Goal: Information Seeking & Learning: Learn about a topic

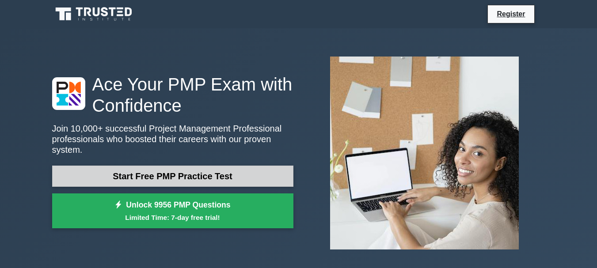
click at [176, 170] on link "Start Free PMP Practice Test" at bounding box center [172, 176] width 241 height 21
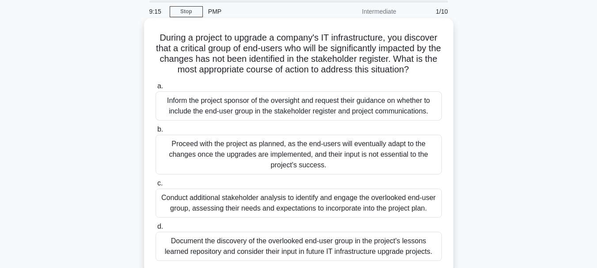
scroll to position [38, 0]
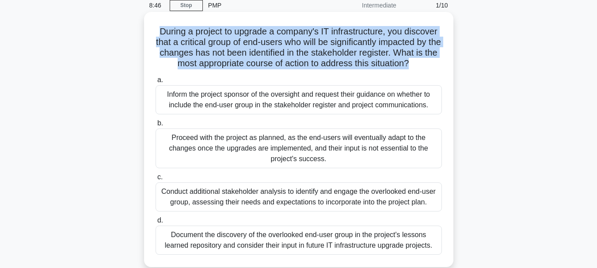
drag, startPoint x: 155, startPoint y: 30, endPoint x: 418, endPoint y: 63, distance: 265.0
click at [418, 63] on h5 "During a project to upgrade a company's IT infrastructure, you discover that a …" at bounding box center [299, 47] width 288 height 43
copy h5 "During a project to upgrade a company's IT infrastructure, you discover that a …"
copy div "During a project to upgrade a company's IT infrastructure, you discover that a …"
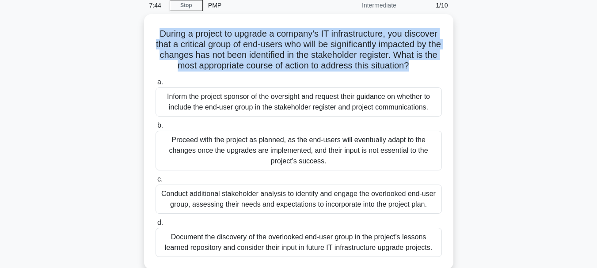
click at [498, 96] on div "During a project to upgrade a company's IT infrastructure, you discover that a …" at bounding box center [299, 147] width 504 height 266
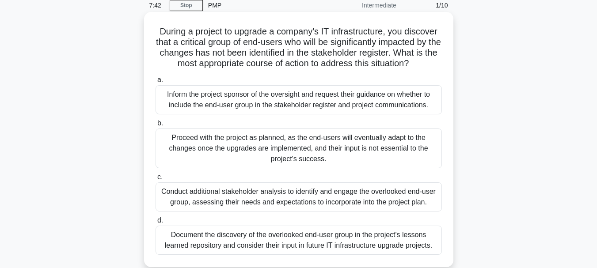
click at [208, 199] on div "Conduct additional stakeholder analysis to identify and engage the overlooked e…" at bounding box center [299, 197] width 286 height 29
click at [156, 180] on input "c. Conduct additional stakeholder analysis to identify and engage the overlooke…" at bounding box center [156, 178] width 0 height 6
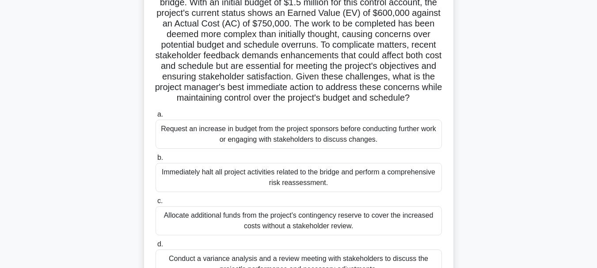
scroll to position [95, 0]
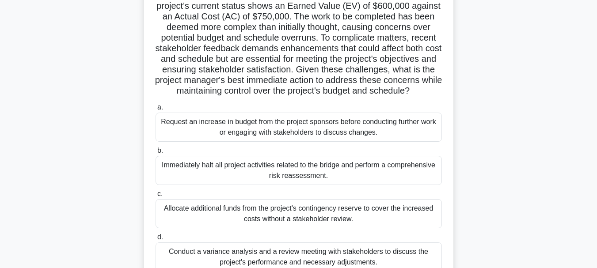
click at [165, 214] on div "Allocate additional funds from the project's contingency reserve to cover the i…" at bounding box center [299, 213] width 286 height 29
click at [156, 197] on input "c. Allocate additional funds from the project's contingency reserve to cover th…" at bounding box center [156, 194] width 0 height 6
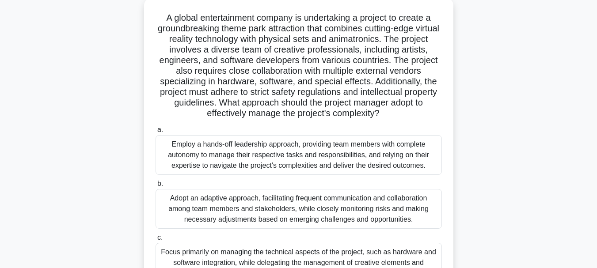
scroll to position [0, 0]
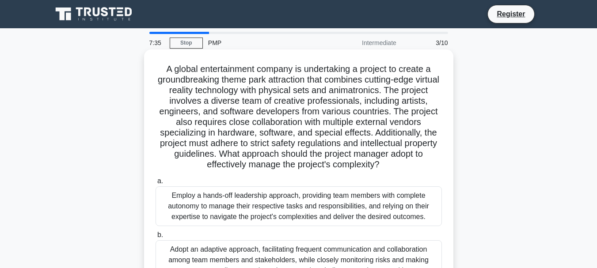
click at [200, 213] on div "Employ a hands-off leadership approach, providing team members with complete au…" at bounding box center [299, 206] width 286 height 40
click at [156, 184] on input "a. Employ a hands-off leadership approach, providing team members with complete…" at bounding box center [156, 182] width 0 height 6
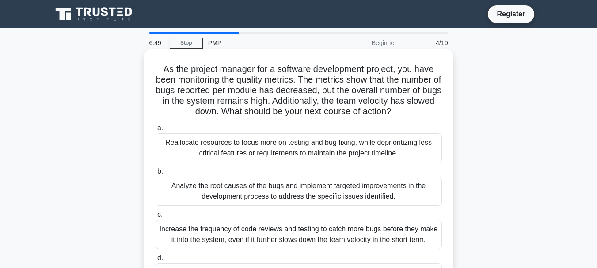
click at [191, 175] on label "b. Analyze the root causes of the bugs and implement targeted improvements in t…" at bounding box center [299, 186] width 286 height 40
click at [156, 175] on input "b. Analyze the root causes of the bugs and implement targeted improvements in t…" at bounding box center [156, 172] width 0 height 6
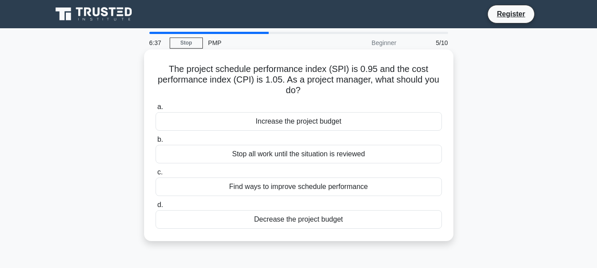
click at [167, 68] on h5 "The project schedule performance index (SPI) is 0.95 and the cost performance i…" at bounding box center [299, 80] width 288 height 33
drag, startPoint x: 167, startPoint y: 68, endPoint x: 347, endPoint y: 222, distance: 236.7
click at [347, 222] on div "The project schedule performance index (SPI) is 0.95 and the cost performance i…" at bounding box center [299, 145] width 302 height 185
copy div "The project schedule performance index (SPI) is 0.95 and the cost performance i…"
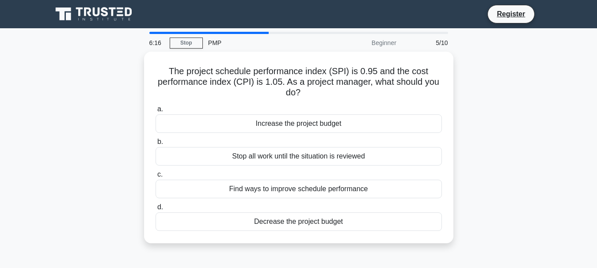
click at [507, 123] on div "The project schedule performance index (SPI) is 0.95 and the cost performance i…" at bounding box center [299, 153] width 504 height 202
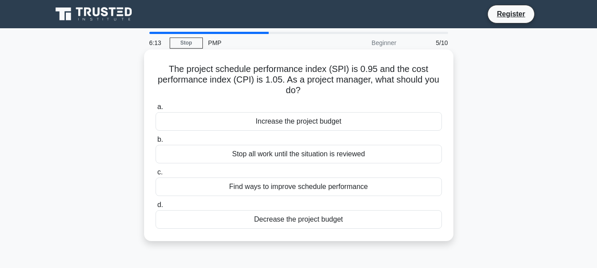
click at [290, 189] on div "Find ways to improve schedule performance" at bounding box center [299, 187] width 286 height 19
click at [156, 175] on input "c. Find ways to improve schedule performance" at bounding box center [156, 173] width 0 height 6
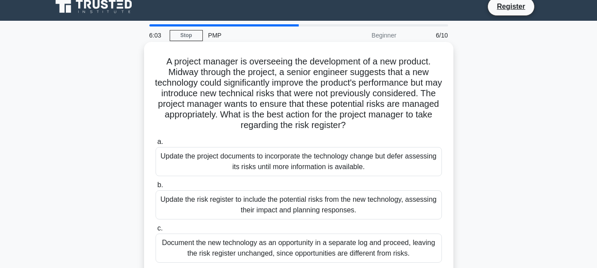
scroll to position [9, 0]
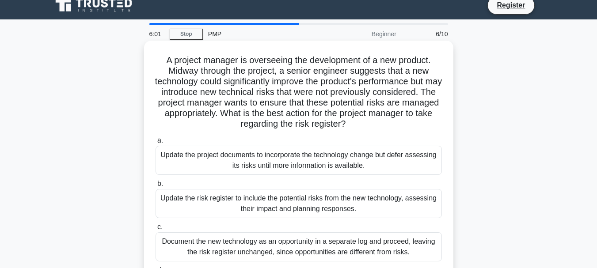
click at [238, 242] on div "Document the new technology as an opportunity in a separate log and proceed, le…" at bounding box center [299, 246] width 286 height 29
click at [156, 230] on input "c. Document the new technology as an opportunity in a separate log and proceed,…" at bounding box center [156, 227] width 0 height 6
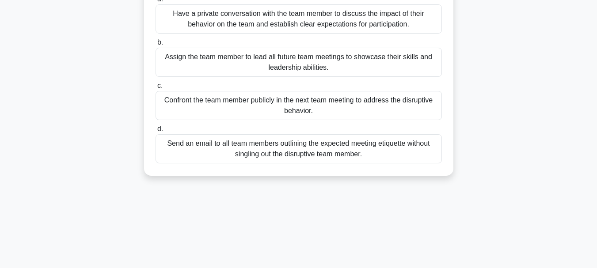
scroll to position [198, 0]
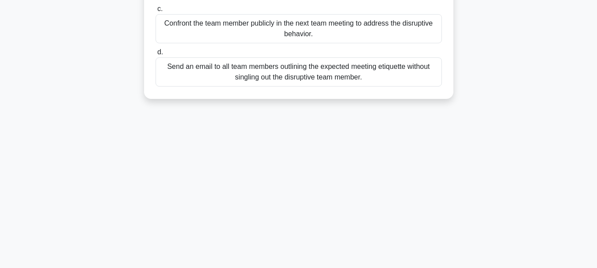
drag, startPoint x: 170, startPoint y: 67, endPoint x: 382, endPoint y: 184, distance: 242.3
click at [382, 184] on div "5:54 Stop PMP Beginner 7/10 In a project team, one team member consistently dis…" at bounding box center [299, 55] width 504 height 442
copy div "In a project team, one team member consistently disrupts team meetings by speak…"
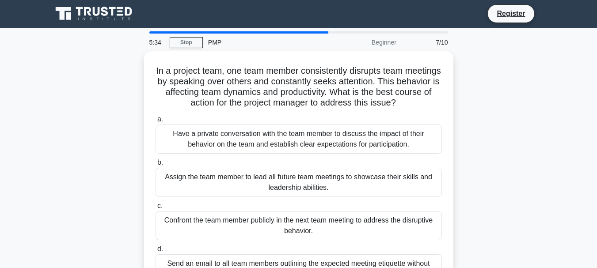
scroll to position [0, 0]
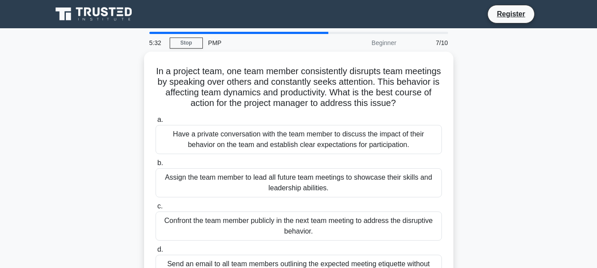
click at [480, 96] on div "In a project team, one team member consistently disrupts team meetings by speak…" at bounding box center [299, 179] width 504 height 255
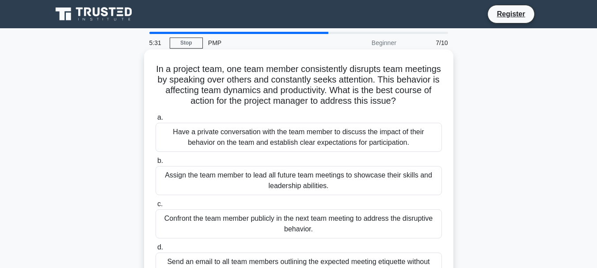
click at [290, 138] on div "Have a private conversation with the team member to discuss the impact of their…" at bounding box center [299, 137] width 286 height 29
click at [156, 121] on input "a. Have a private conversation with the team member to discuss the impact of th…" at bounding box center [156, 118] width 0 height 6
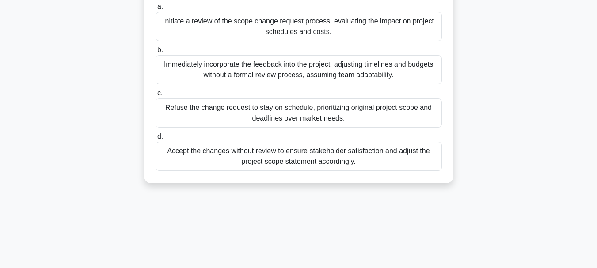
scroll to position [209, 0]
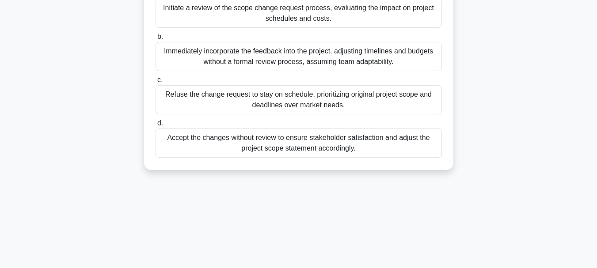
click at [285, 71] on div "Immediately incorporate the feedback into the project, adjusting timelines and …" at bounding box center [299, 56] width 286 height 29
click at [156, 40] on input "b. Immediately incorporate the feedback into the project, adjusting timelines a…" at bounding box center [156, 37] width 0 height 6
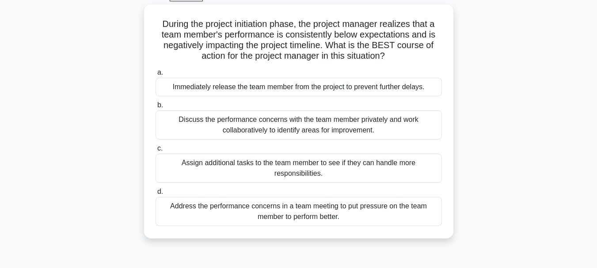
scroll to position [58, 0]
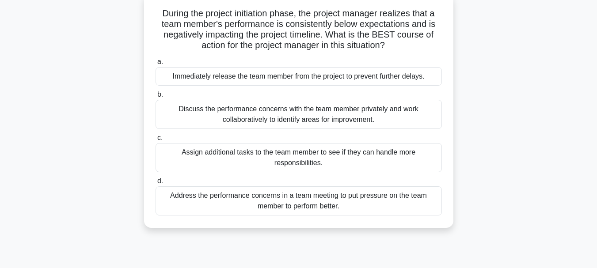
drag, startPoint x: 151, startPoint y: 68, endPoint x: 342, endPoint y: 250, distance: 263.2
click at [342, 250] on div "5:20 Stop PMP Beginner 9/10 During the project initiation phase, the project ma…" at bounding box center [299, 195] width 504 height 442
copy div "During the project initiation phase, the project manager realizes that a team m…"
click at [495, 80] on div "During the project initiation phase, the project manager realizes that a team m…" at bounding box center [299, 116] width 504 height 245
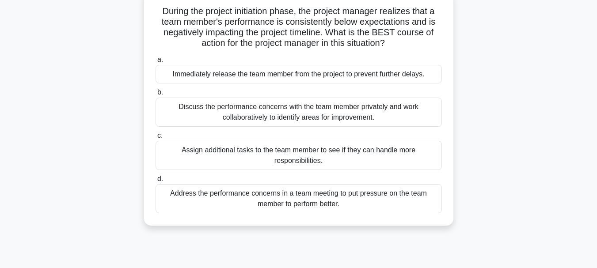
click at [292, 113] on div "Discuss the performance concerns with the team member privately and work collab…" at bounding box center [299, 112] width 286 height 29
click at [156, 95] on input "b. Discuss the performance concerns with the team member privately and work col…" at bounding box center [156, 93] width 0 height 6
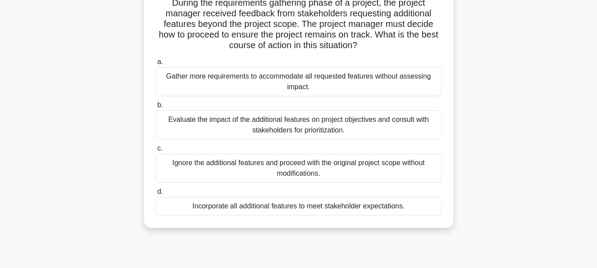
scroll to position [67, 0]
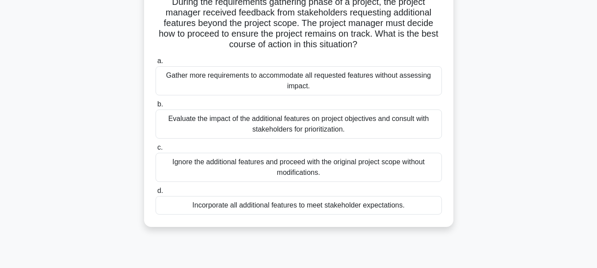
click at [282, 123] on div "Evaluate the impact of the additional features on project objectives and consul…" at bounding box center [299, 124] width 286 height 29
click at [156, 107] on input "b. Evaluate the impact of the additional features on project objectives and con…" at bounding box center [156, 105] width 0 height 6
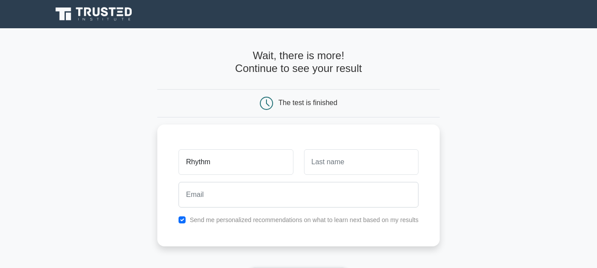
type input "Rhythm"
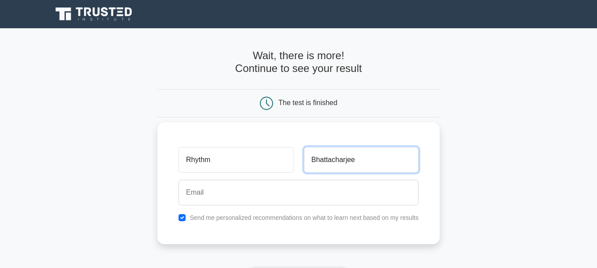
type input "Bhattacharjee"
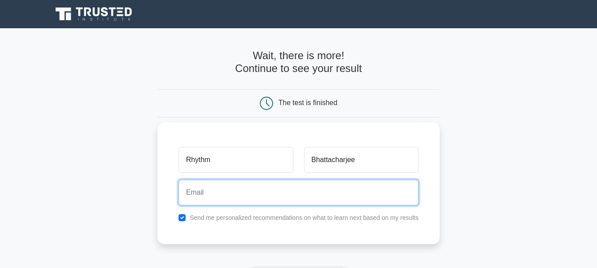
click at [220, 196] on input "email" at bounding box center [299, 193] width 240 height 26
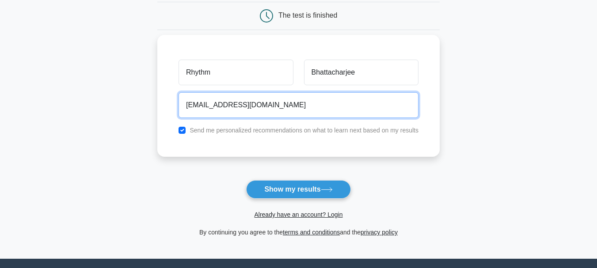
scroll to position [143, 0]
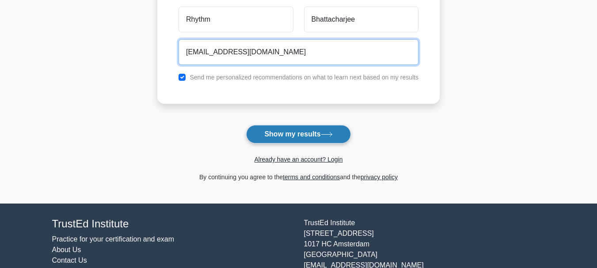
type input "bhattacharjeerhythm@gmail.com"
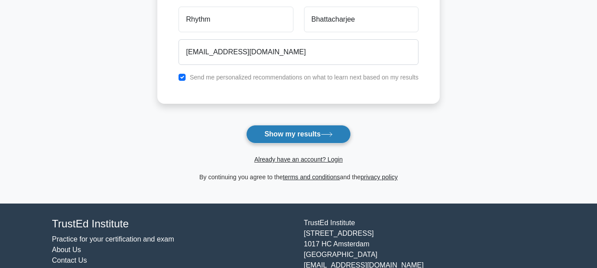
click at [279, 137] on button "Show my results" at bounding box center [298, 134] width 104 height 19
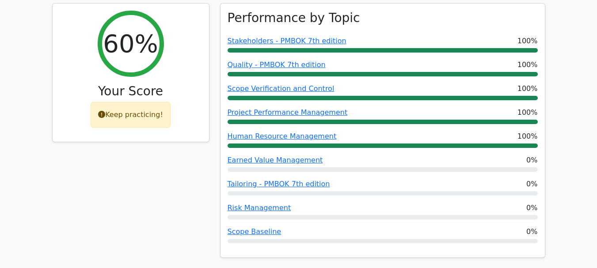
scroll to position [432, 0]
